Goal: Navigation & Orientation: Find specific page/section

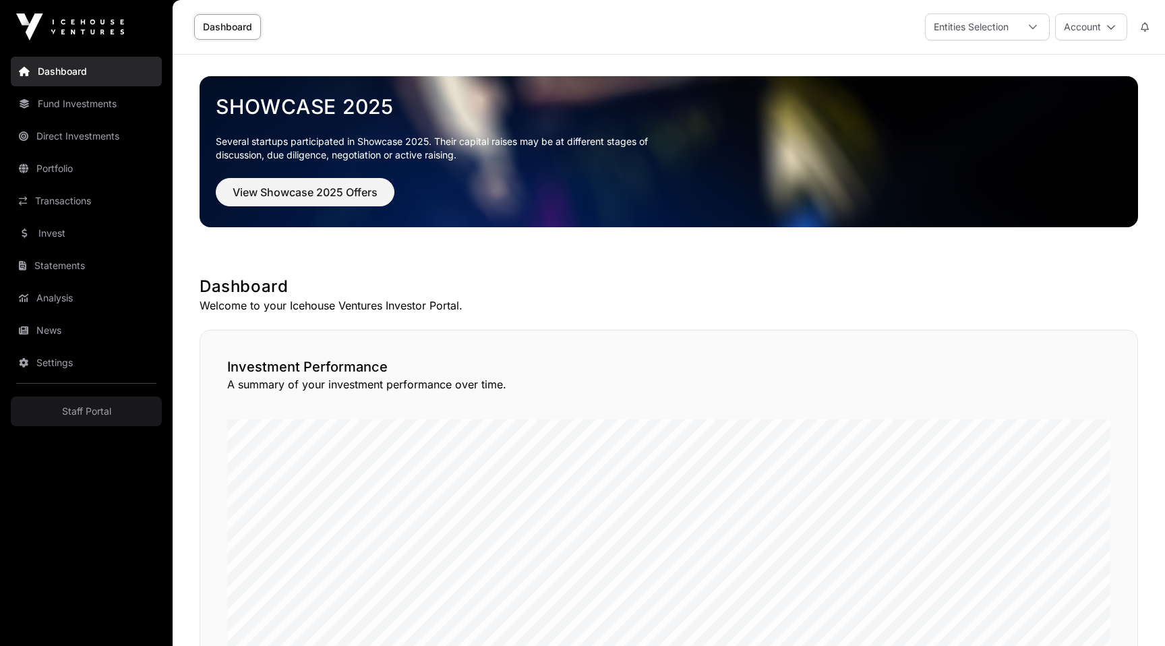
click at [55, 204] on link "Transactions" at bounding box center [86, 201] width 151 height 30
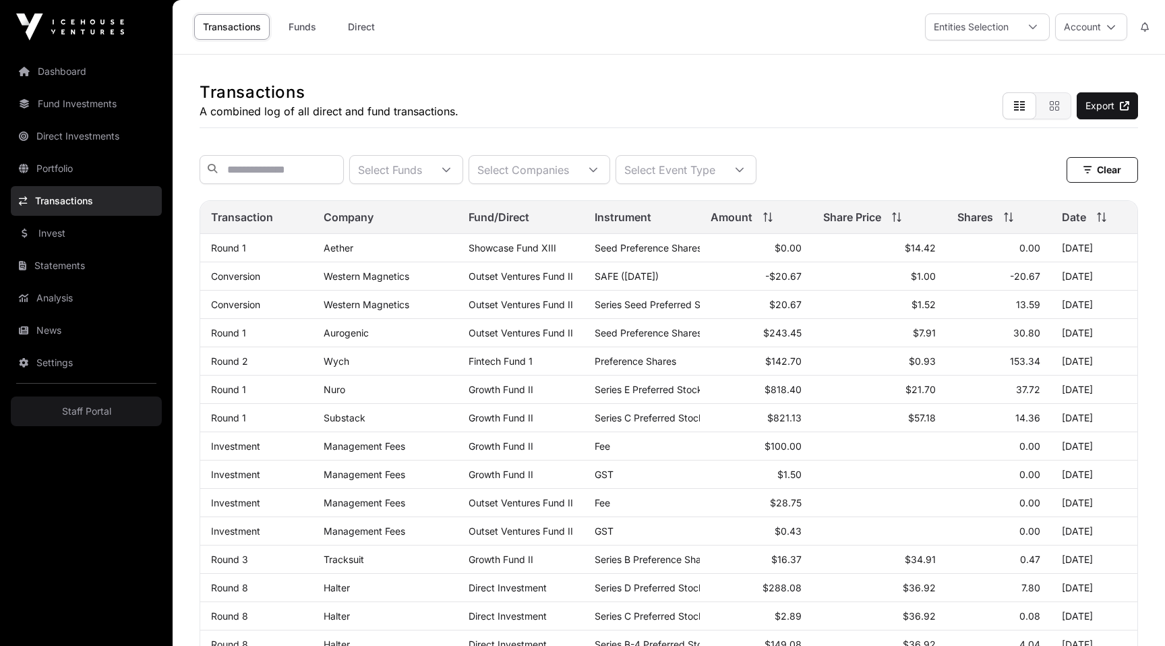
click at [93, 72] on link "Dashboard" at bounding box center [86, 72] width 151 height 30
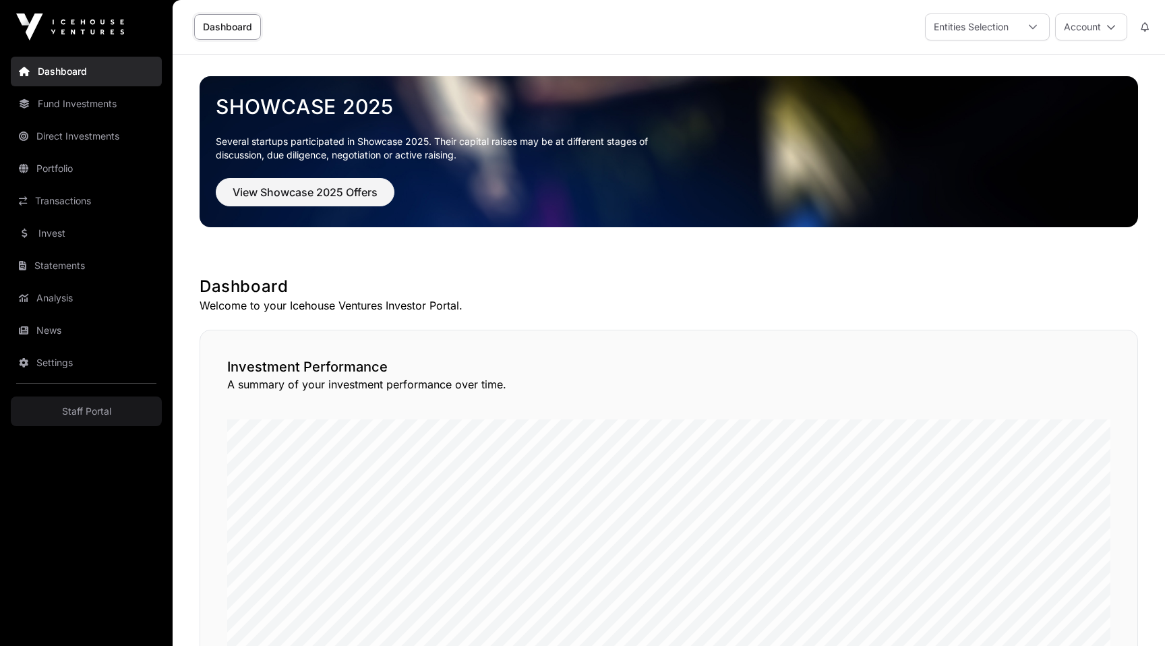
click at [80, 115] on link "Fund Investments" at bounding box center [86, 104] width 151 height 30
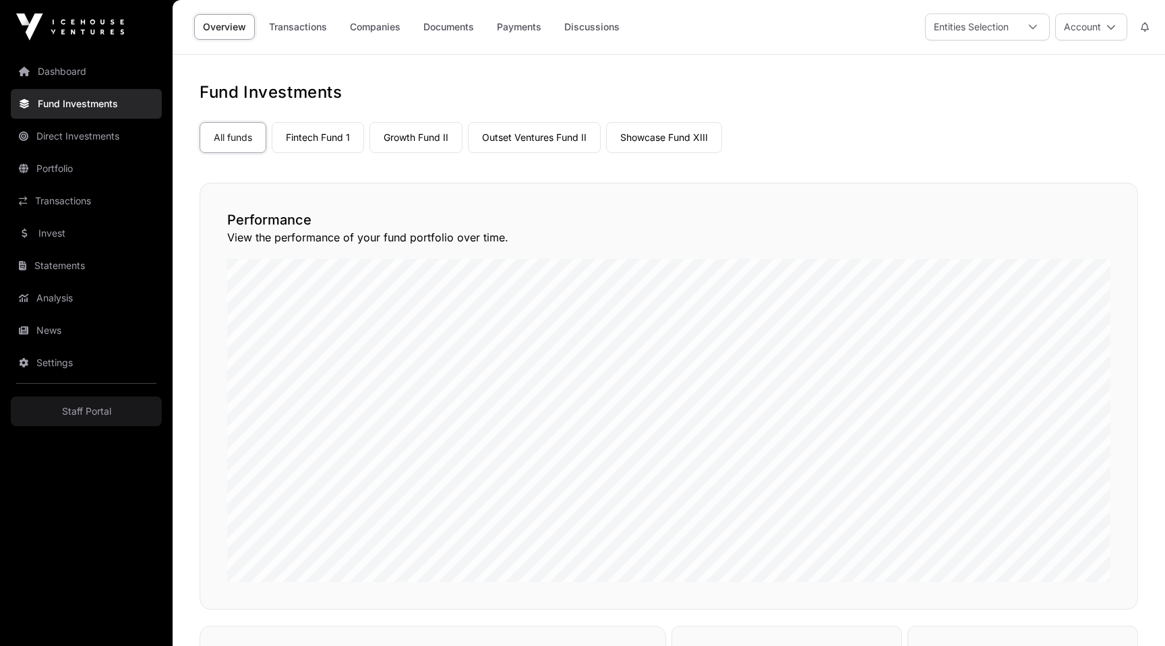
click at [540, 25] on link "Payments" at bounding box center [519, 27] width 62 height 26
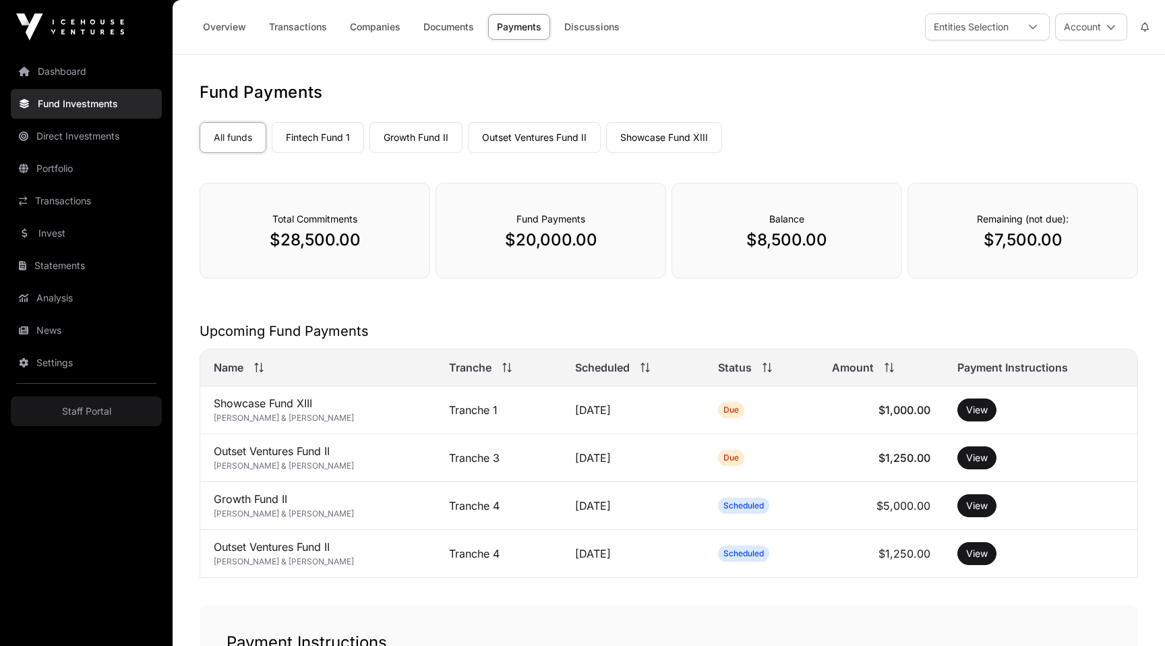
click at [82, 65] on link "Dashboard" at bounding box center [86, 72] width 151 height 30
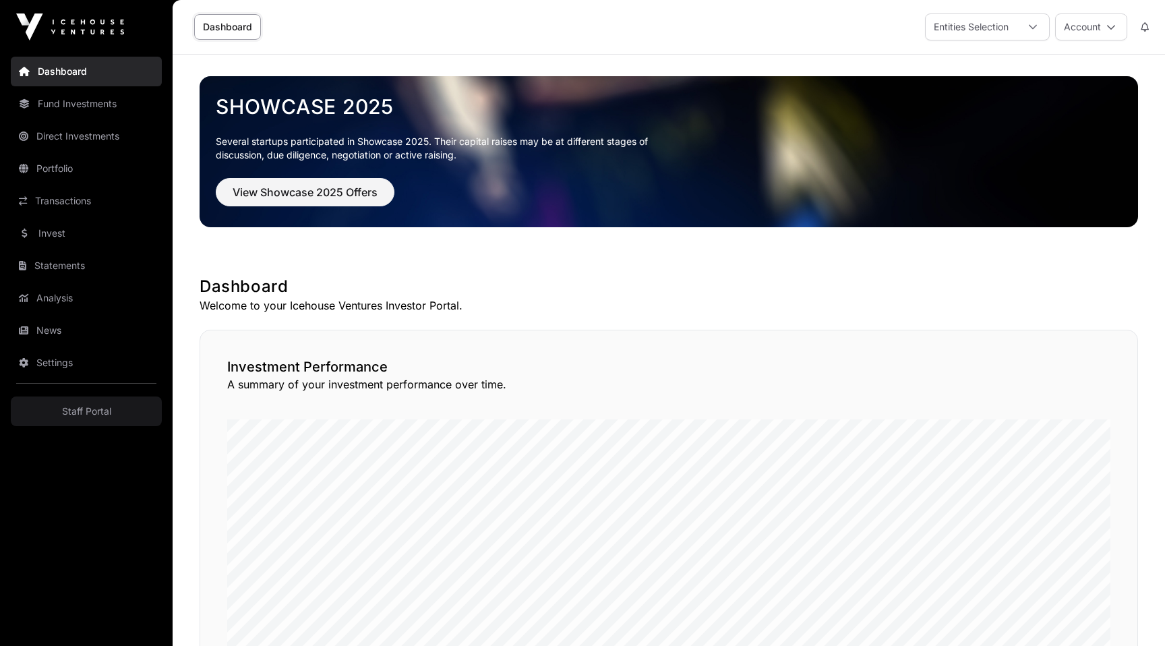
click at [57, 110] on link "Fund Investments" at bounding box center [86, 104] width 151 height 30
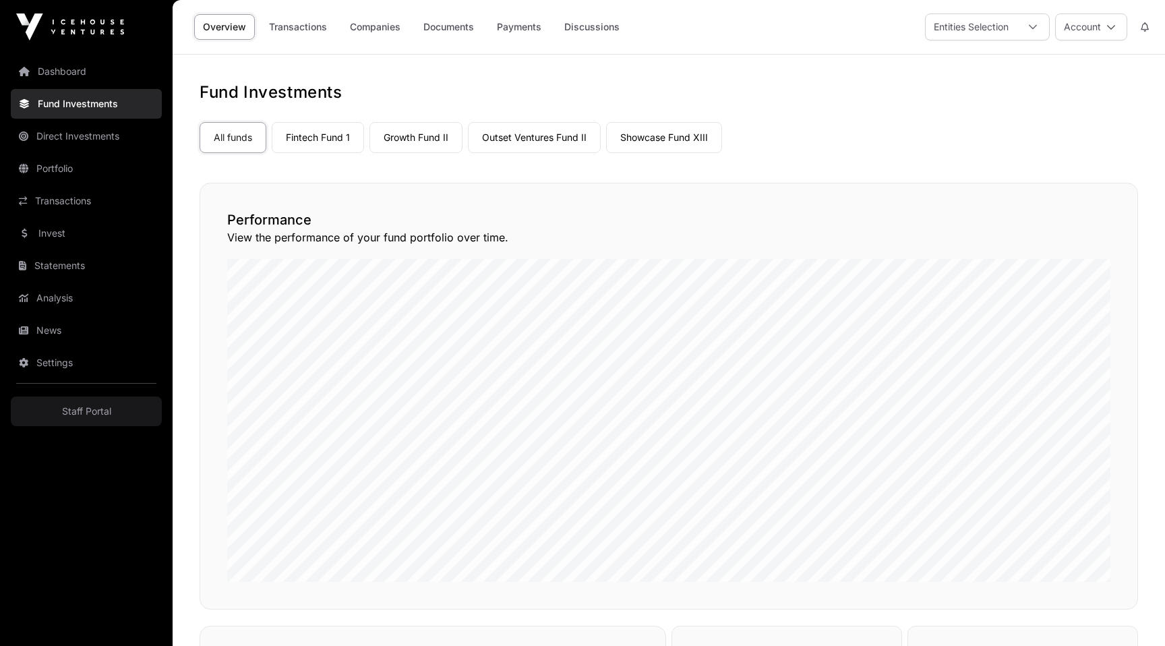
click at [84, 138] on link "Direct Investments" at bounding box center [86, 136] width 151 height 30
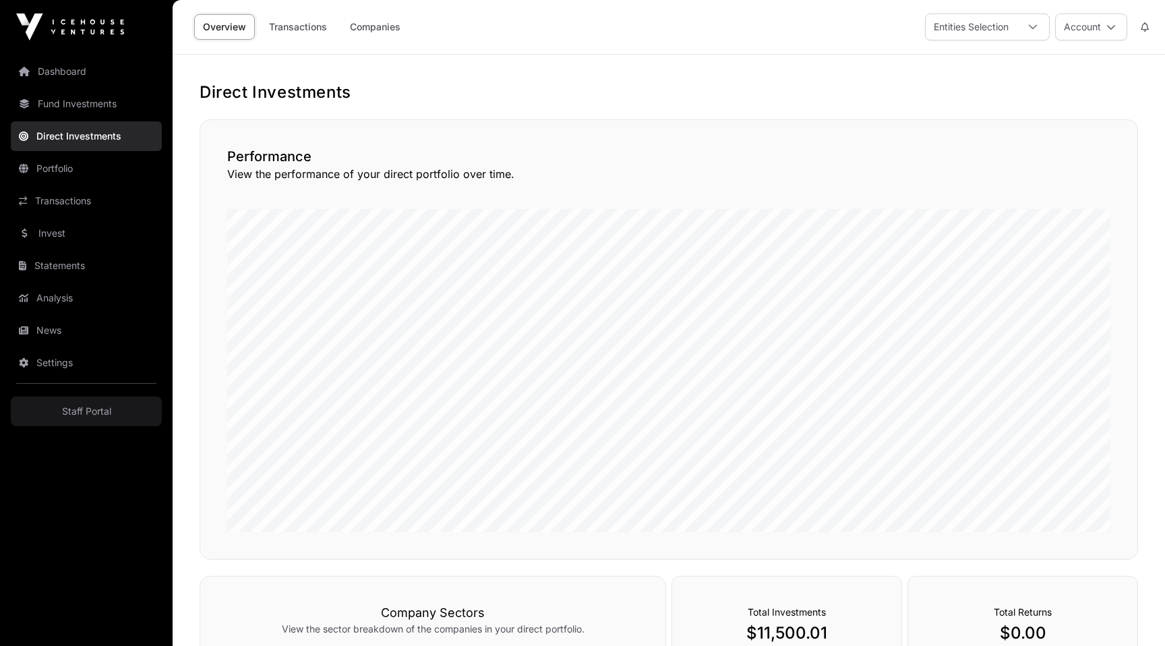
click at [302, 31] on link "Transactions" at bounding box center [298, 27] width 76 height 26
